Goal: Task Accomplishment & Management: Manage account settings

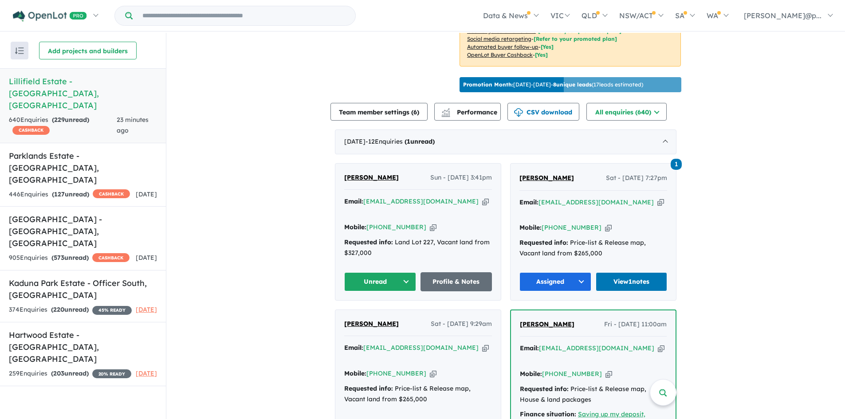
scroll to position [266, 0]
click at [430, 222] on icon "button" at bounding box center [433, 226] width 7 height 9
click at [482, 200] on icon "button" at bounding box center [485, 200] width 7 height 9
drag, startPoint x: 397, startPoint y: 174, endPoint x: 340, endPoint y: 176, distance: 56.8
click at [340, 176] on div "Cheryl Lovell Sun - 21/09/2025, 3:41pm Email: cheryllovell1975@gmail.com Copied…" at bounding box center [417, 231] width 165 height 137
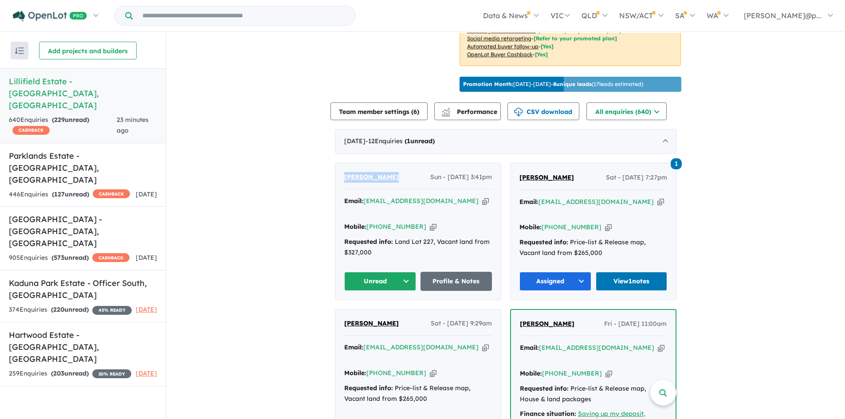
copy span "[PERSON_NAME]"
click at [384, 272] on button "Unread" at bounding box center [380, 281] width 72 height 19
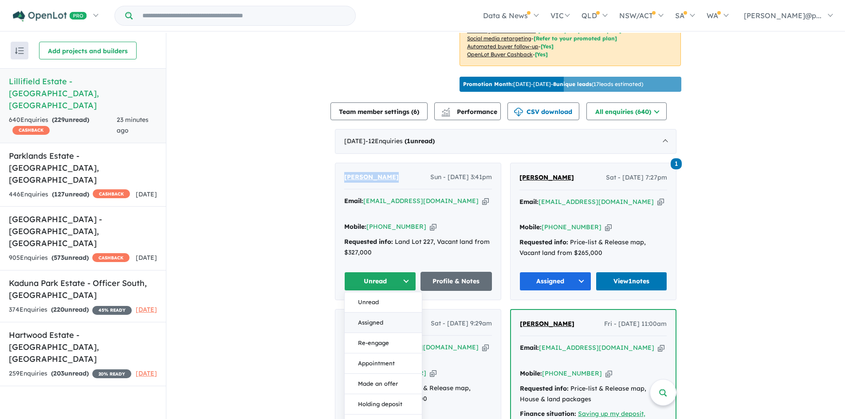
click at [382, 313] on button "Assigned" at bounding box center [382, 323] width 77 height 20
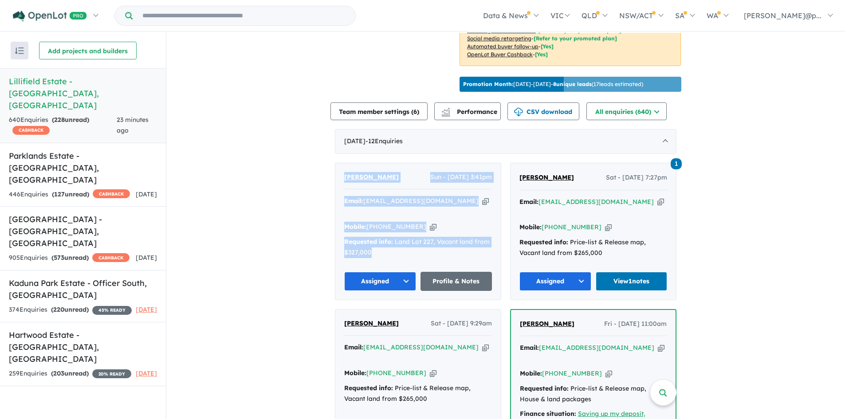
drag, startPoint x: 373, startPoint y: 241, endPoint x: 339, endPoint y: 175, distance: 74.7
click at [339, 175] on div "Cheryl Lovell Sun - 21/09/2025, 3:41pm Email: cheryllovell1975@gmail.com Copied…" at bounding box center [417, 231] width 165 height 137
copy div "Cheryl Lovell Sun - 21/09/2025, 3:41pm Email: cheryllovell1975@gmail.com Copied…"
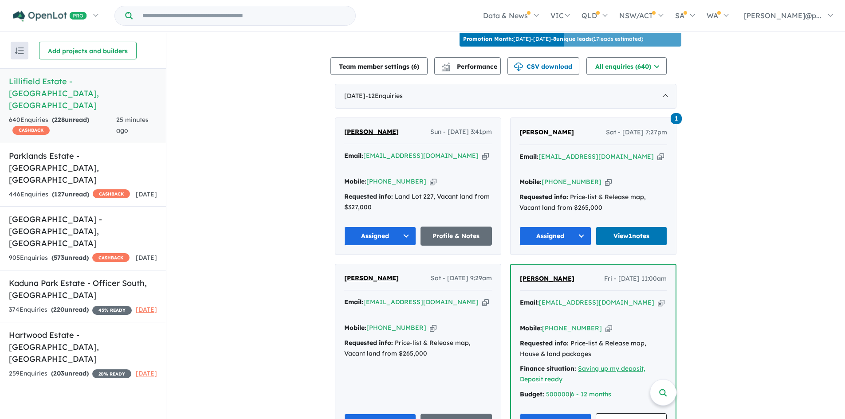
scroll to position [312, 0]
click at [447, 226] on link "Profile & Notes" at bounding box center [456, 235] width 72 height 19
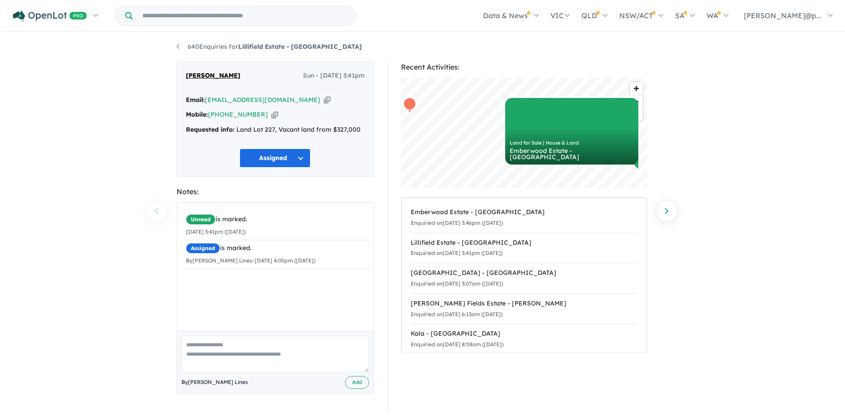
scroll to position [1, 0]
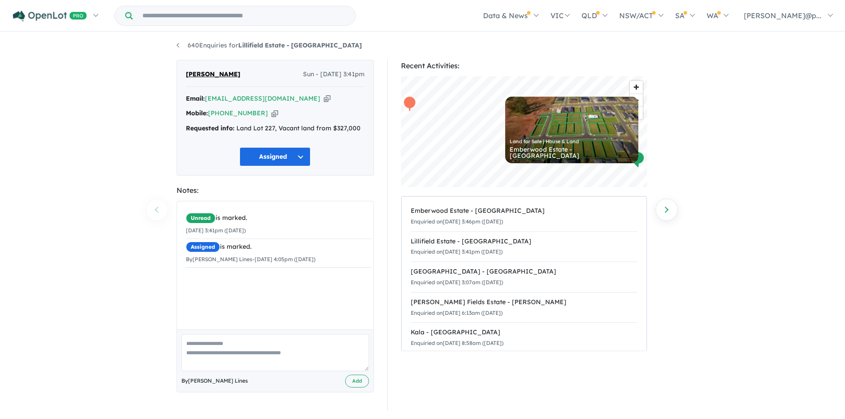
click at [649, 124] on div "Recent Activities: © Mapbox © OpenStreetMap Improve this map Land for Sale | Ho…" at bounding box center [528, 235] width 282 height 350
click at [527, 70] on div "Recent Activities:" at bounding box center [524, 66] width 246 height 12
click at [524, 68] on div "Recent Activities:" at bounding box center [524, 66] width 246 height 12
click at [527, 68] on div "Recent Activities:" at bounding box center [524, 66] width 246 height 12
click at [525, 70] on div "Recent Activities:" at bounding box center [524, 66] width 246 height 12
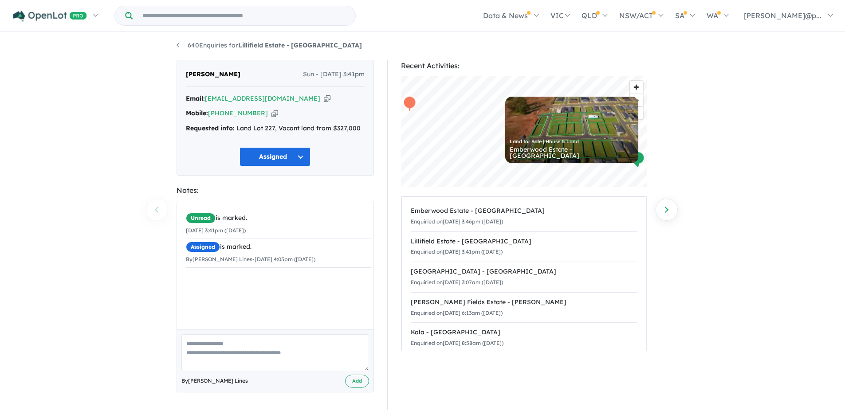
scroll to position [0, 0]
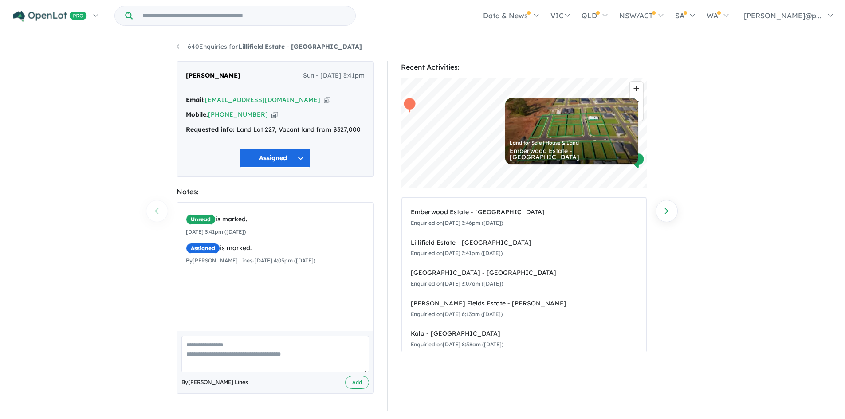
click at [523, 68] on div "Recent Activities:" at bounding box center [524, 67] width 246 height 12
click at [525, 70] on div "Recent Activities:" at bounding box center [524, 67] width 246 height 12
click at [387, 62] on div "Recent Activities: © Mapbox © OpenStreetMap Improve this map Land for Sale | Ho…" at bounding box center [528, 236] width 282 height 350
click at [525, 65] on div "Recent Activities:" at bounding box center [524, 67] width 246 height 12
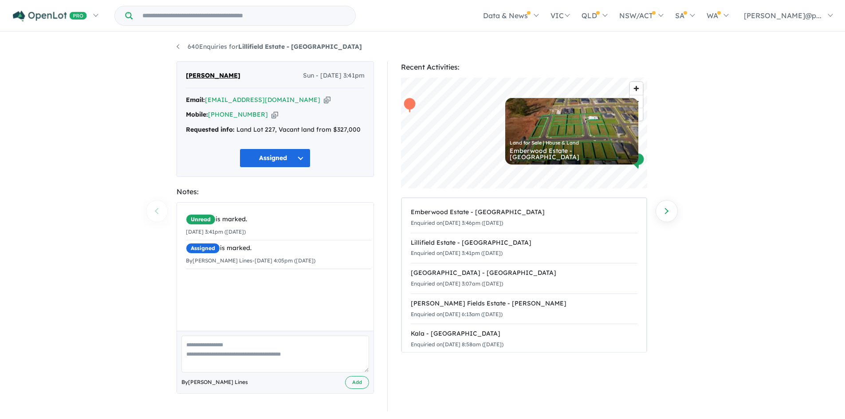
click at [520, 68] on div "Recent Activities:" at bounding box center [524, 67] width 246 height 12
click at [521, 67] on div "Recent Activities:" at bounding box center [524, 67] width 246 height 12
click at [523, 34] on div "640 Enquiries for Lillifield Estate - Warragul Previous enquiry Next enquiry Ch…" at bounding box center [422, 226] width 505 height 387
click at [522, 34] on div "640 Enquiries for Lillifield Estate - Warragul Previous enquiry Next enquiry Ch…" at bounding box center [422, 226] width 505 height 387
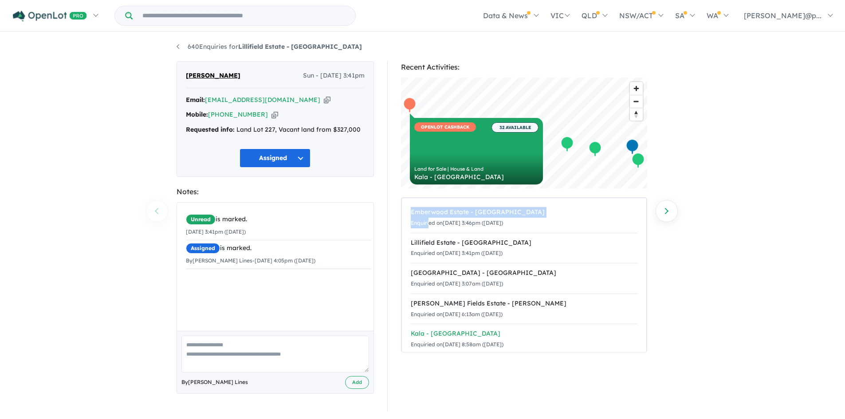
drag, startPoint x: 398, startPoint y: 194, endPoint x: 533, endPoint y: 338, distance: 197.3
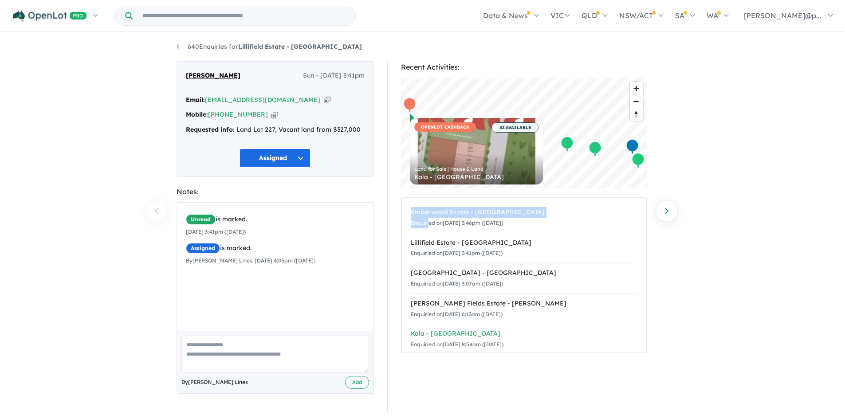
click at [533, 338] on div "Recent Activities: © Mapbox © OpenStreetMap Improve this map OPENLOT CASHBACK 3…" at bounding box center [528, 236] width 282 height 350
click at [535, 375] on section "Recent Activities: © Mapbox © OpenStreetMap Improve this map OPENLOT CASHBACK 3…" at bounding box center [524, 236] width 246 height 350
